Goal: Task Accomplishment & Management: Use online tool/utility

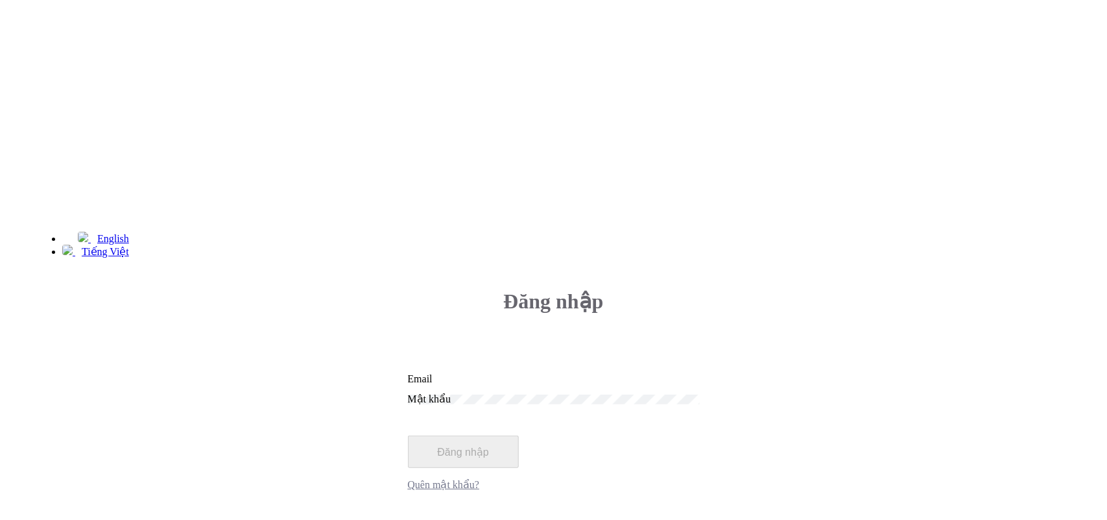
type input "[EMAIL_ADDRESS][DOMAIN_NAME]"
click at [519, 435] on button "Đăng nhập" at bounding box center [463, 451] width 111 height 32
drag, startPoint x: 1082, startPoint y: 0, endPoint x: 620, endPoint y: 441, distance: 638.6
click at [620, 441] on div "Đăng nhập [EMAIL_ADDRESS][DOMAIN_NAME] Email Mật khẩu Đăng nhập Quên mật khẩu?" at bounding box center [553, 423] width 1035 height 310
click at [519, 435] on button "Đăng nhập" at bounding box center [463, 451] width 111 height 32
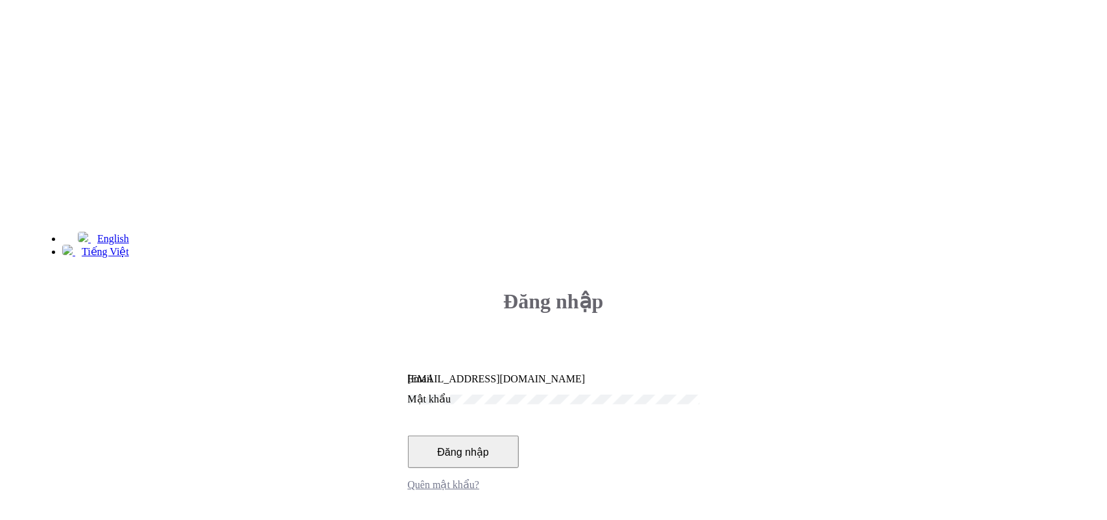
click at [519, 435] on button "Đăng nhập" at bounding box center [463, 451] width 111 height 32
type input "[EMAIL_ADDRESS][DOMAIN_NAME]"
click at [519, 435] on button "Đăng nhập" at bounding box center [463, 451] width 111 height 32
